Goal: Register for event/course

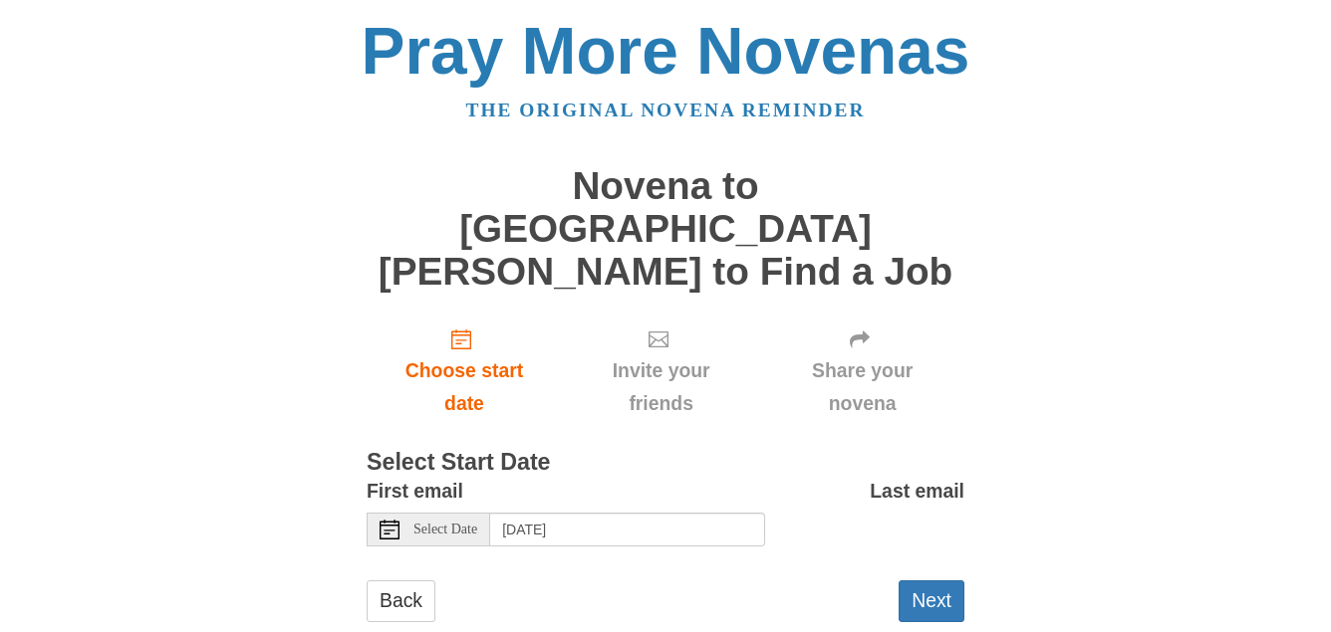
scroll to position [5, 0]
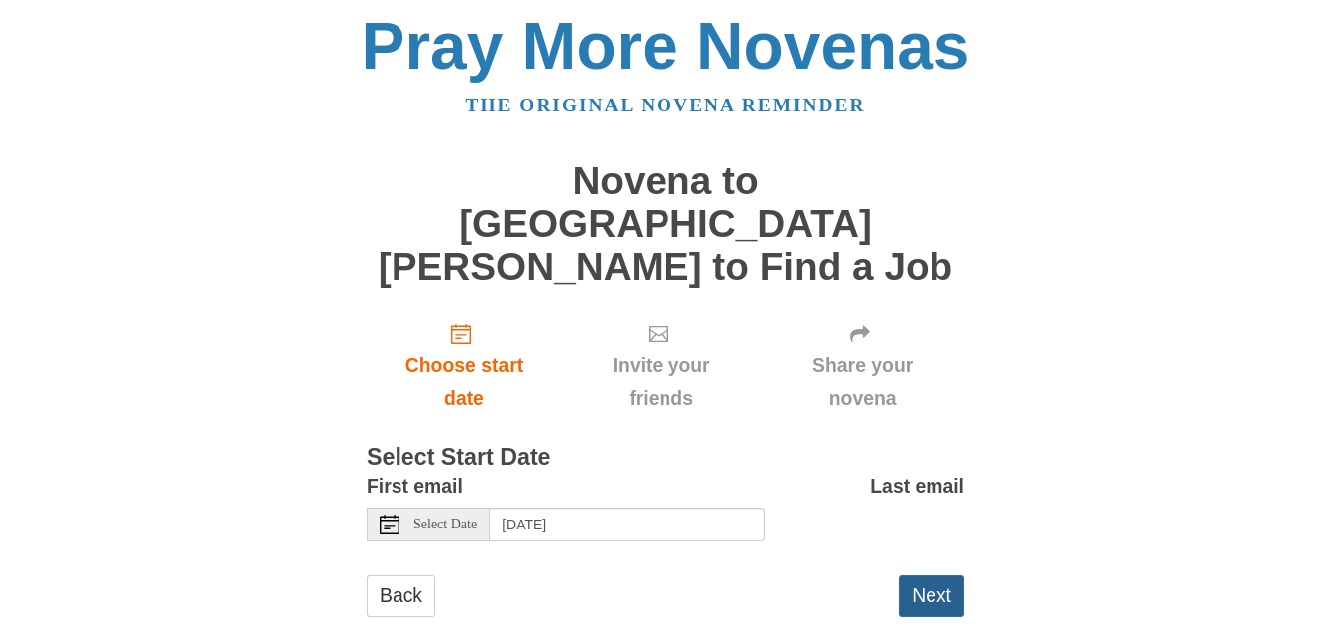
click at [918, 576] on button "Next" at bounding box center [931, 596] width 66 height 41
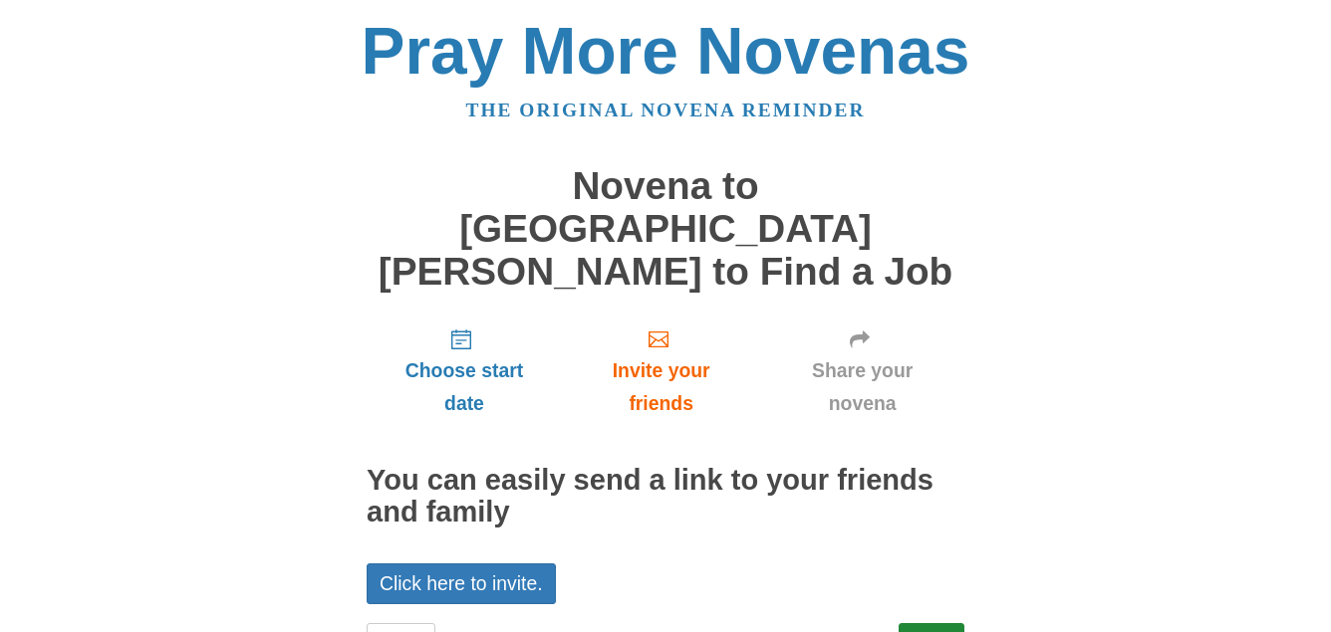
scroll to position [48, 0]
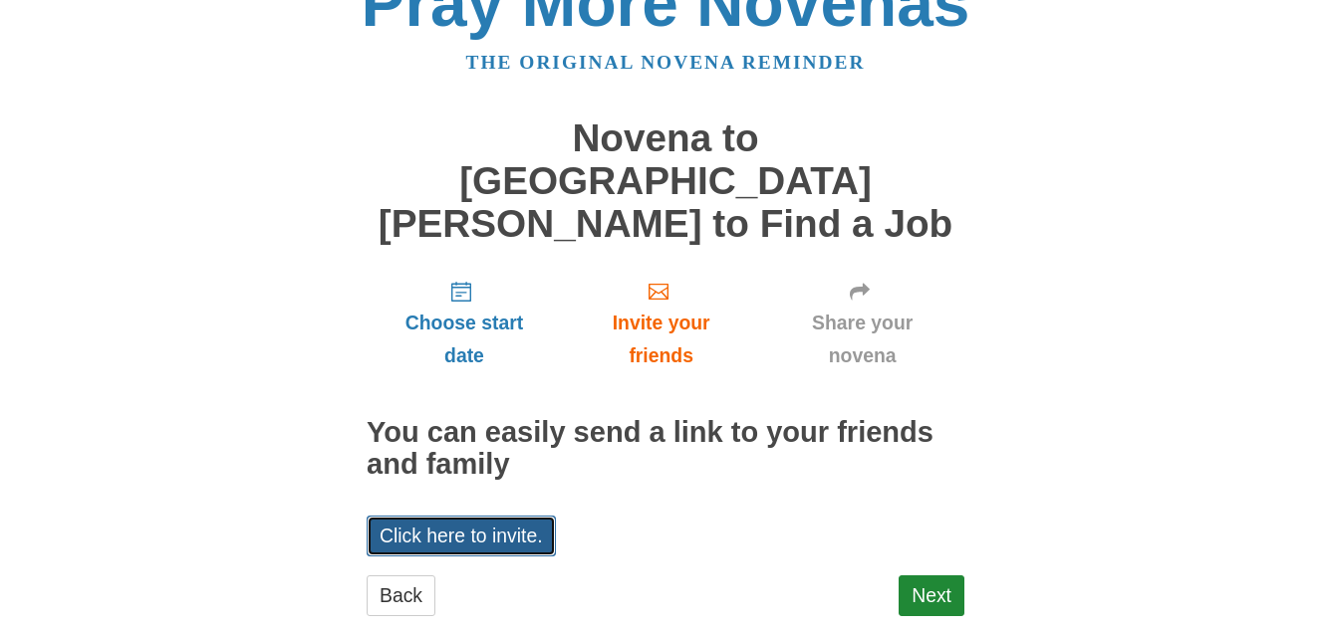
click at [530, 516] on link "Click here to invite." at bounding box center [461, 536] width 189 height 41
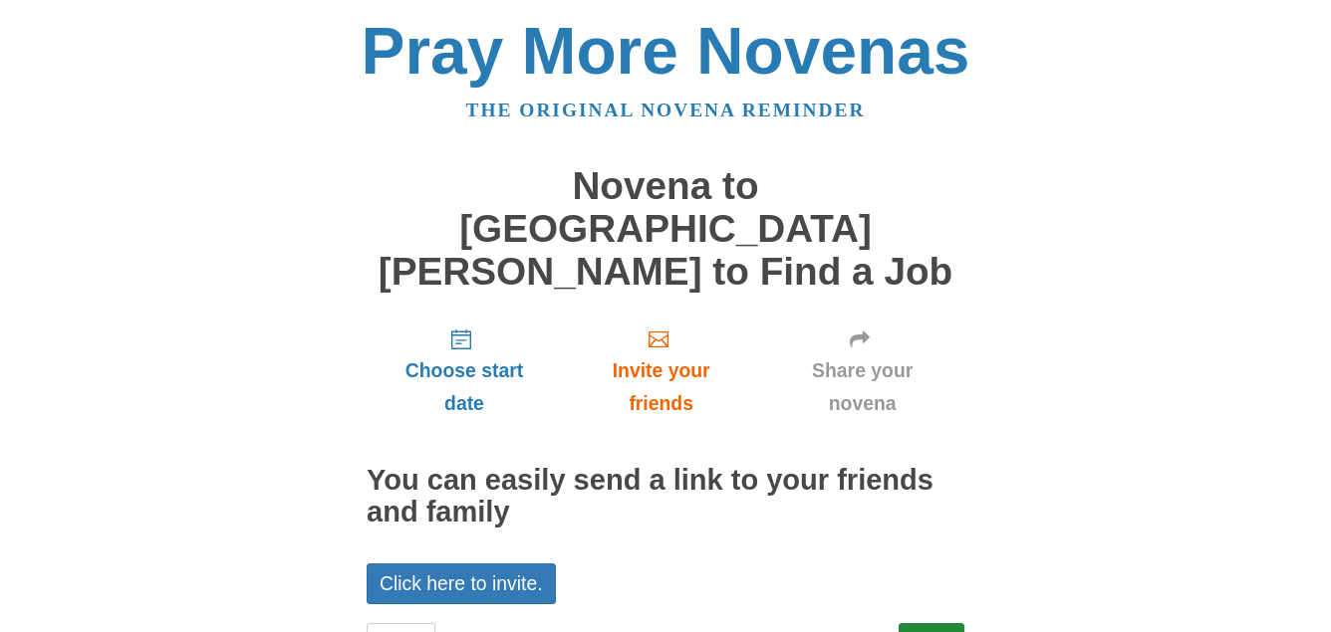
scroll to position [48, 0]
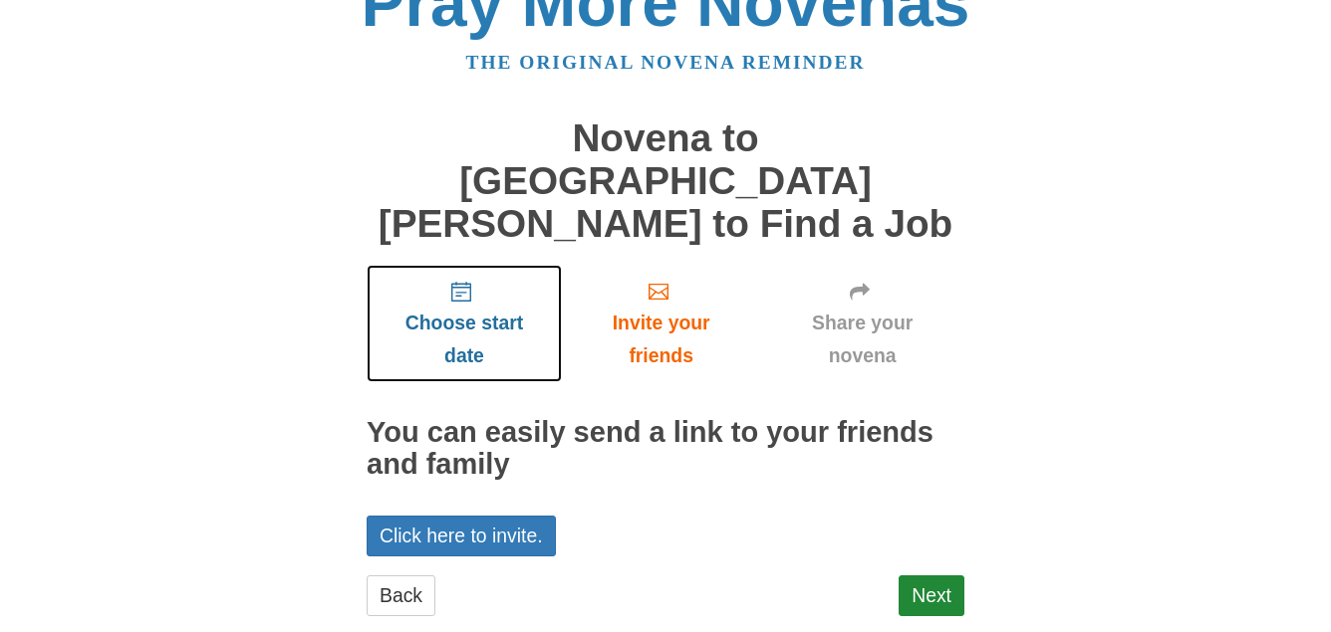
click at [433, 307] on span "Choose start date" at bounding box center [463, 340] width 155 height 66
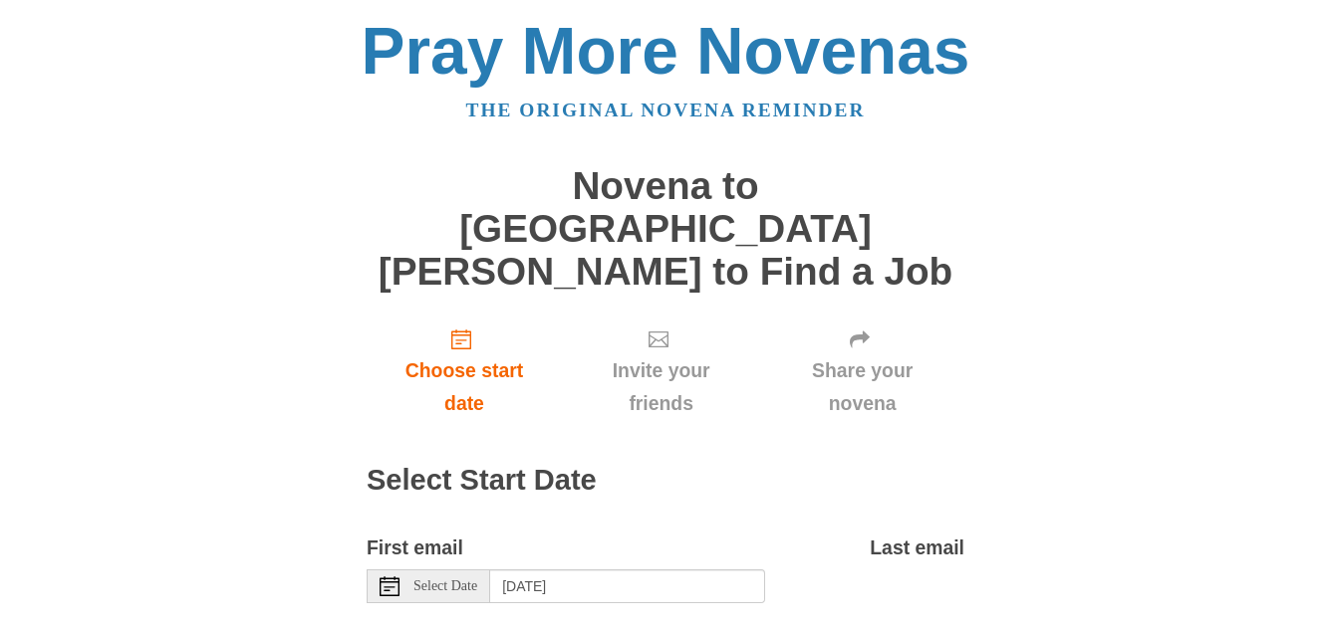
scroll to position [62, 0]
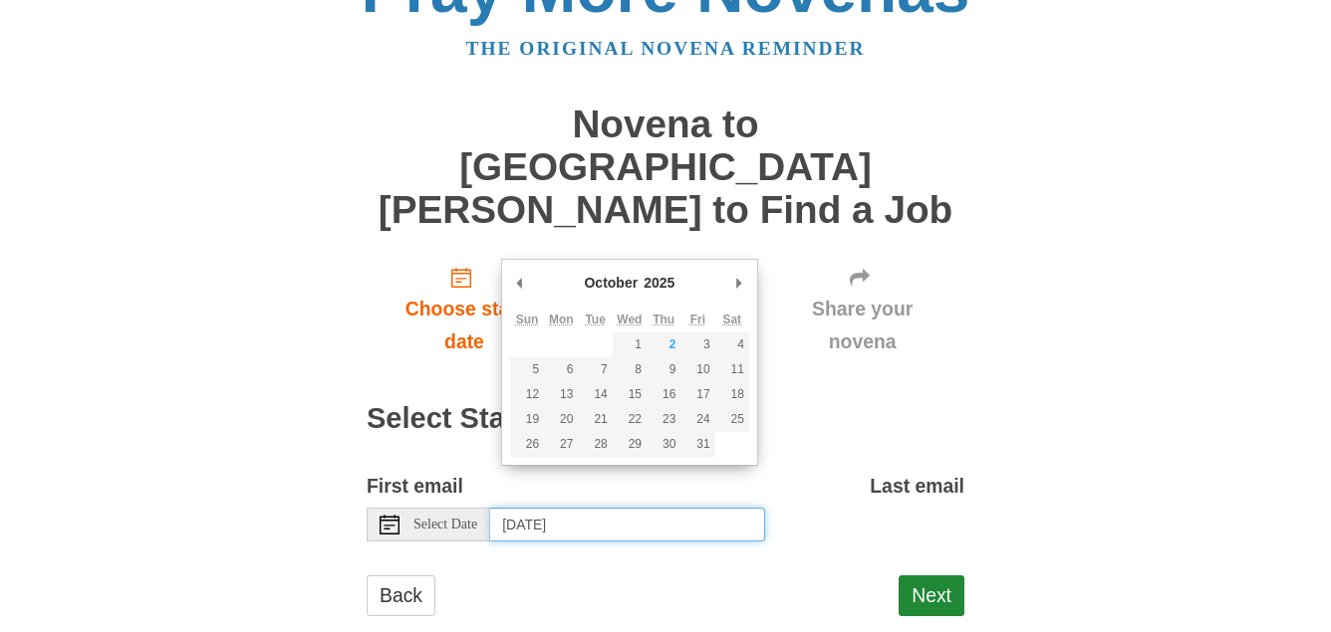
click at [576, 508] on input "Friday, October 3rd, 2025" at bounding box center [627, 525] width 275 height 34
click at [751, 285] on div "October January February March April May June July August September October Nov…" at bounding box center [629, 362] width 257 height 207
click at [749, 286] on div "October January February March April May June July August September October Nov…" at bounding box center [629, 362] width 257 height 207
type input "Monday, January 5th"
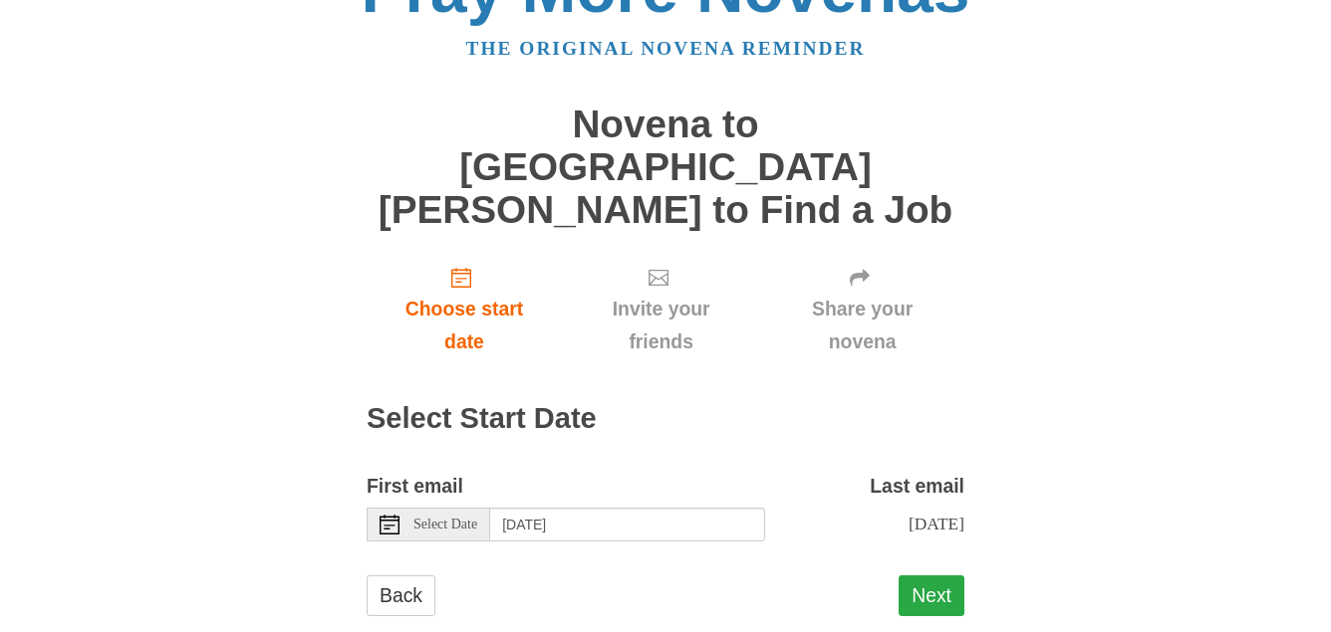
click at [931, 576] on button "Next" at bounding box center [931, 596] width 66 height 41
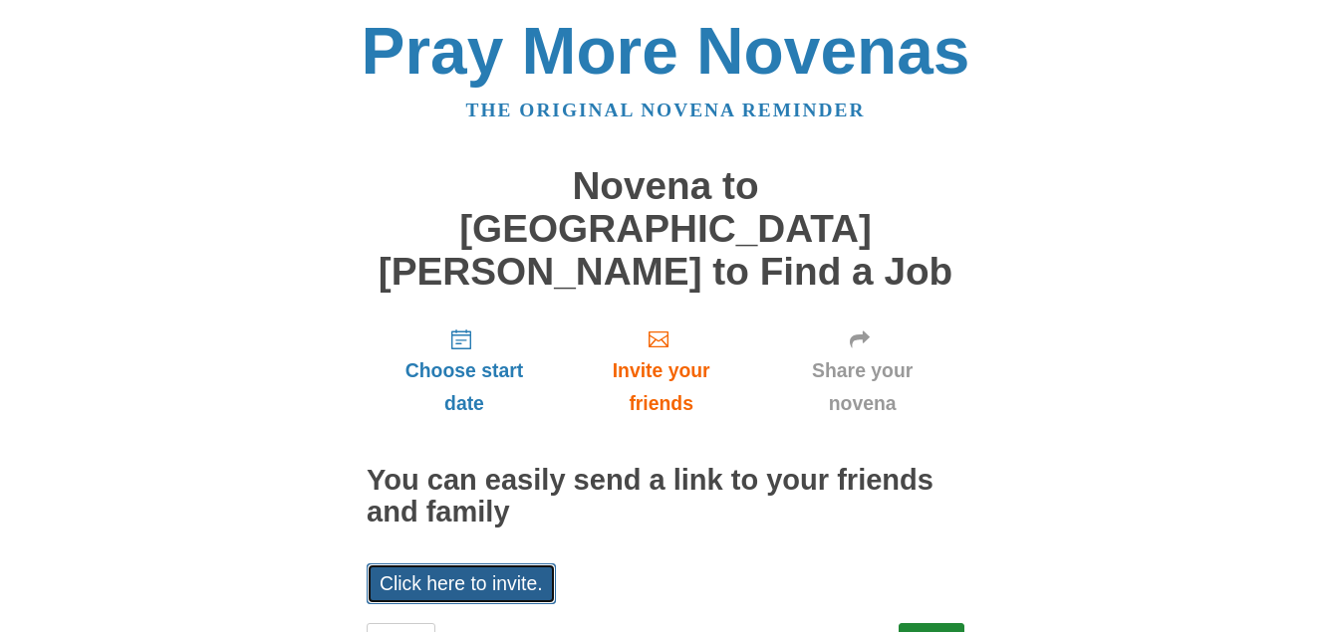
click at [495, 564] on link "Click here to invite." at bounding box center [461, 584] width 189 height 41
